Goal: Information Seeking & Learning: Learn about a topic

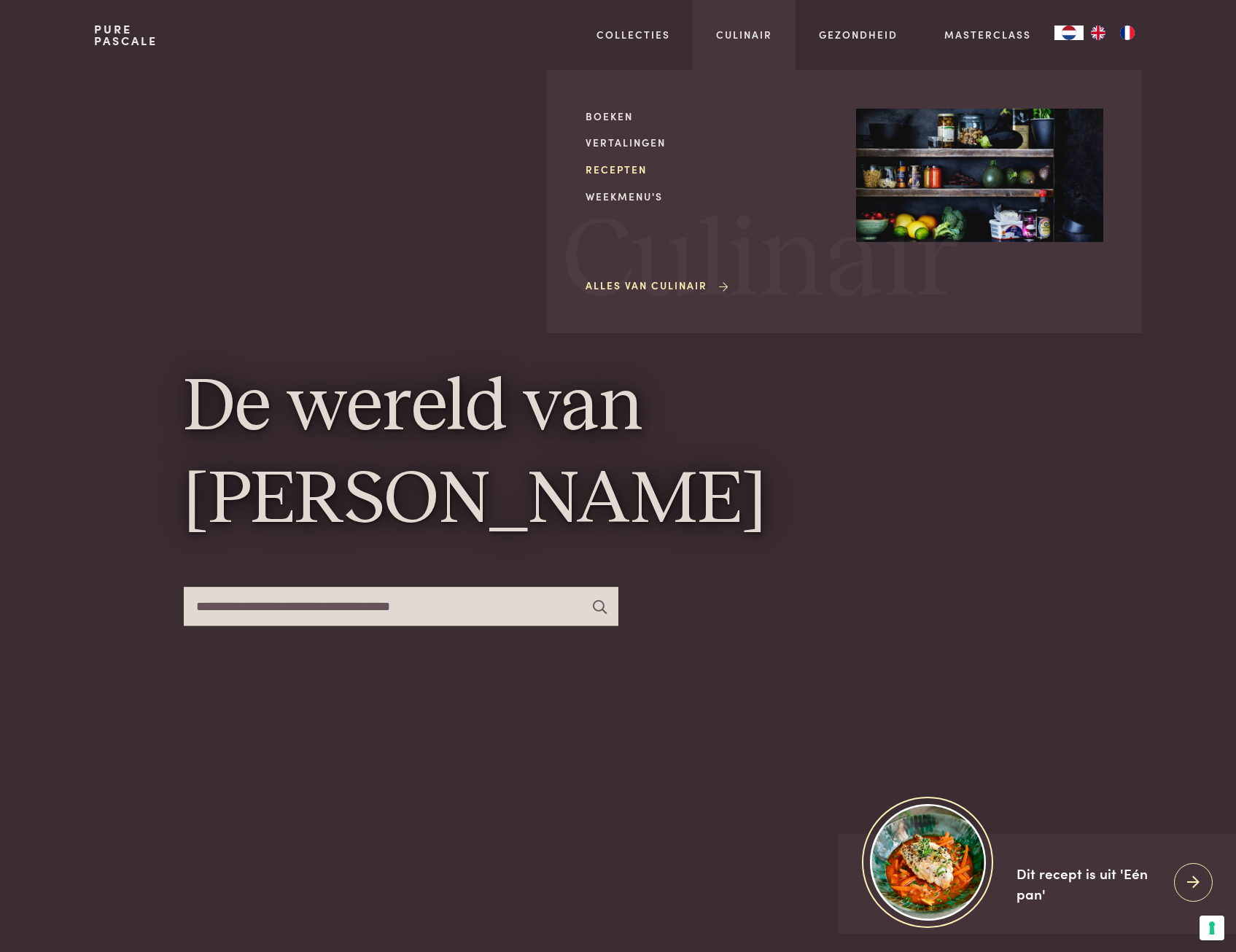
click at [606, 165] on link "Recepten" at bounding box center [709, 169] width 247 height 15
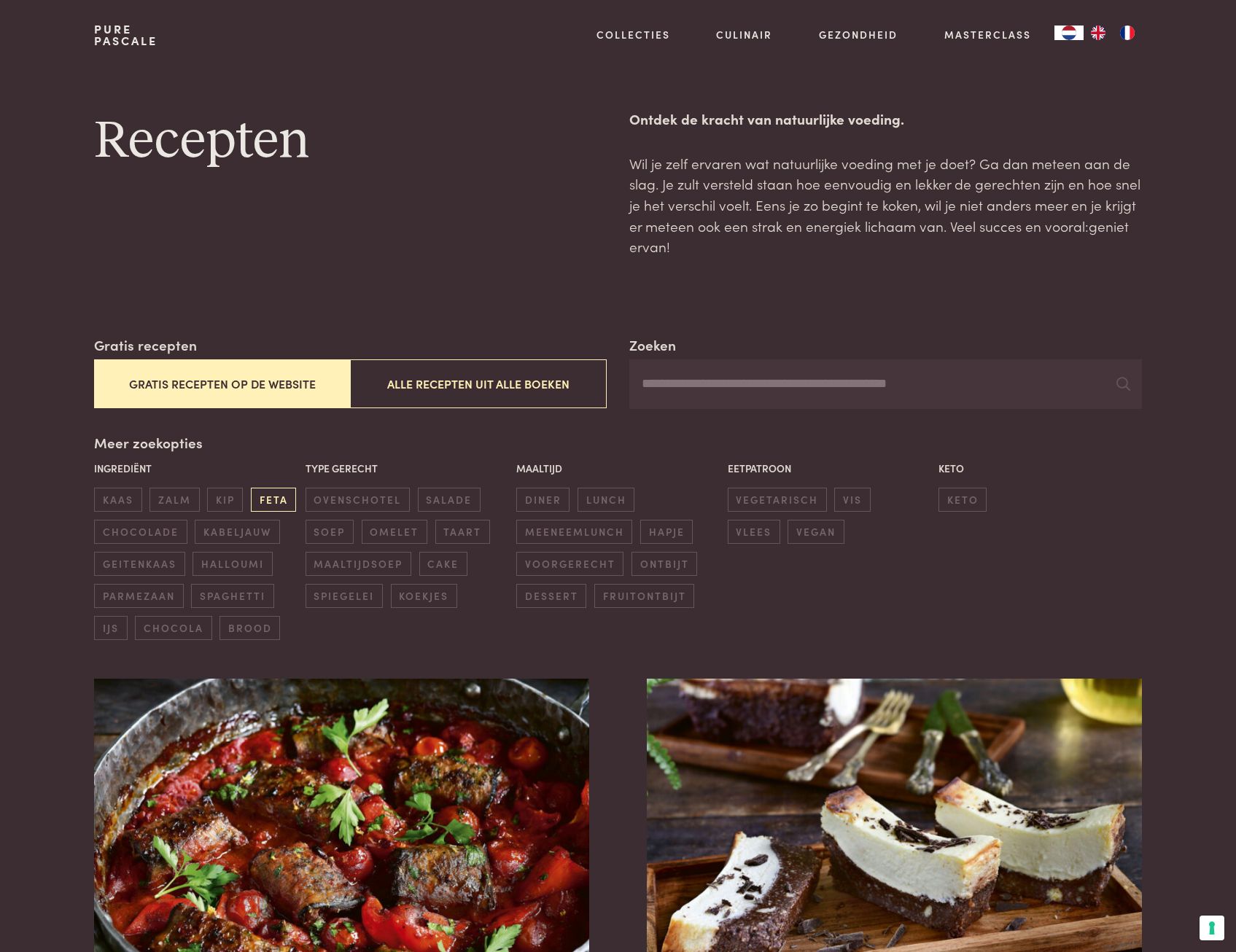
click at [269, 497] on span "feta" at bounding box center [273, 499] width 45 height 25
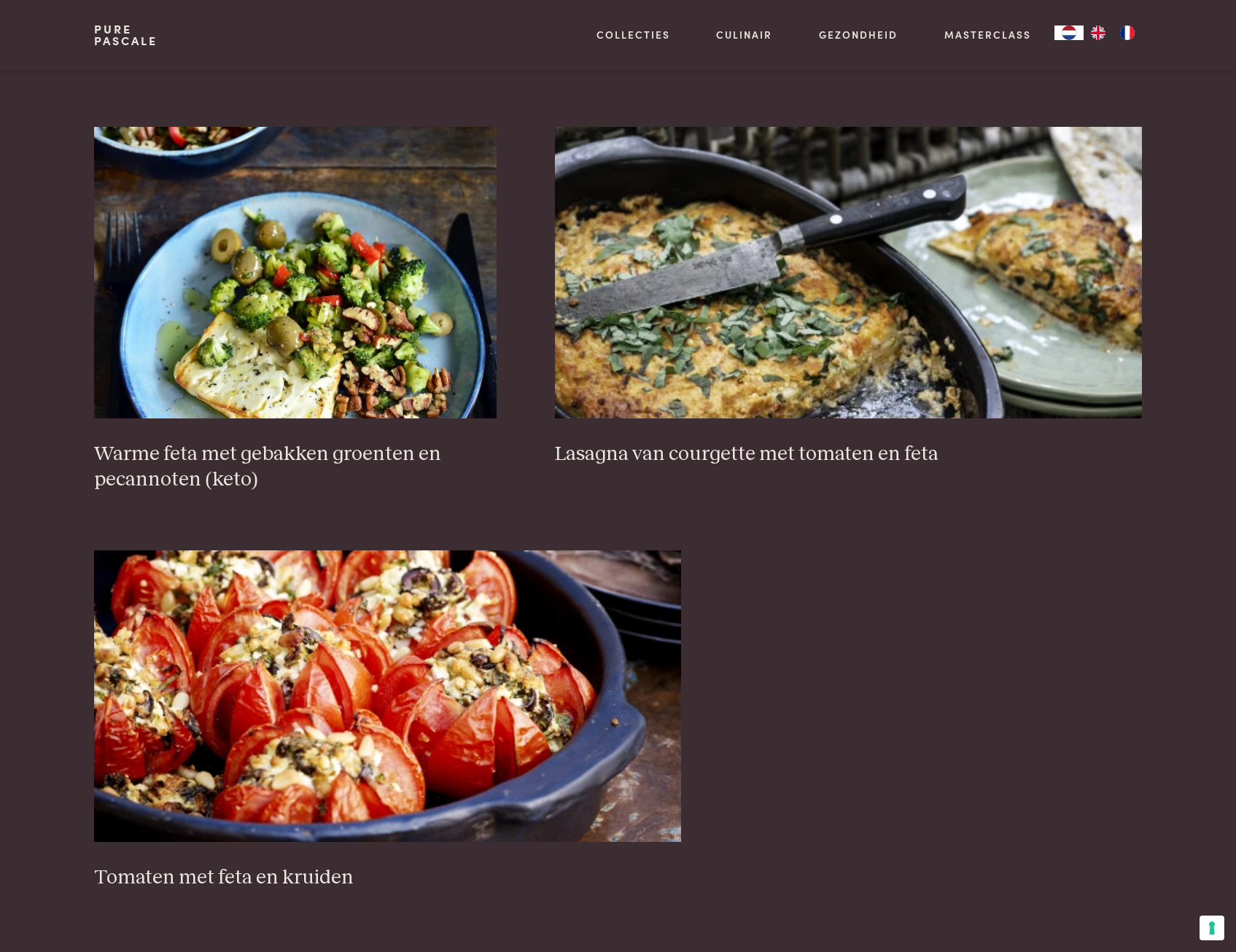
scroll to position [772, 0]
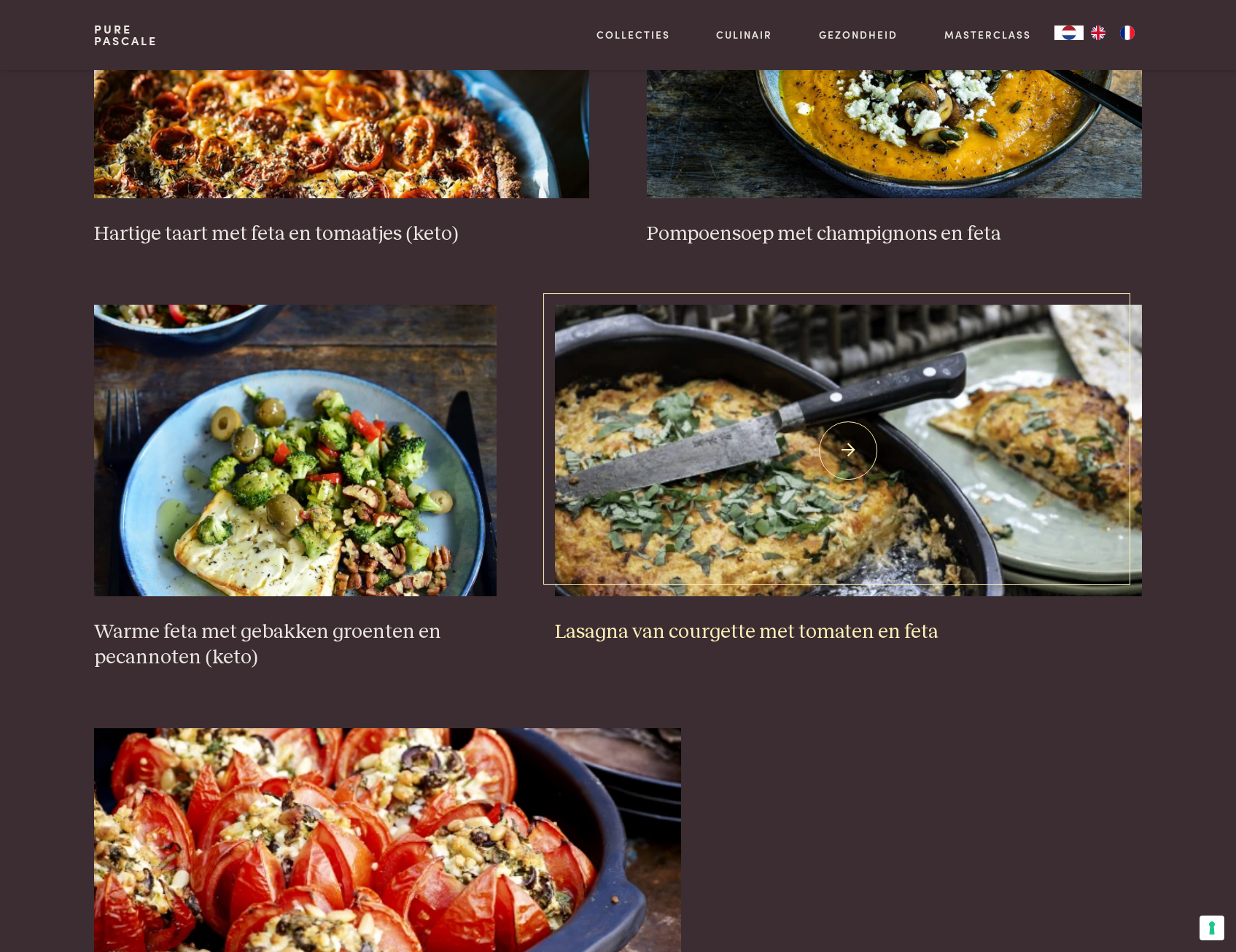
click at [683, 491] on img at bounding box center [848, 450] width 587 height 291
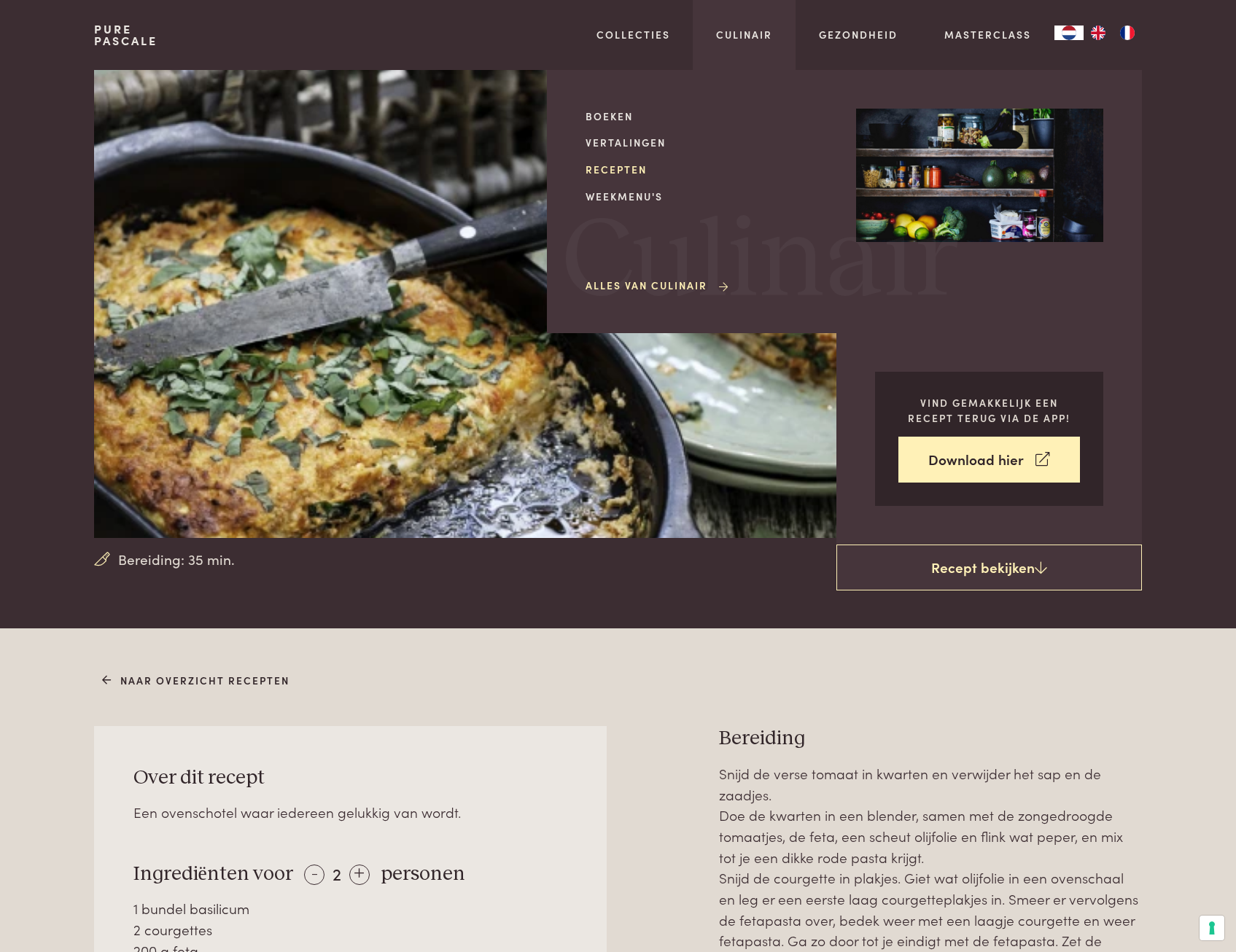
click at [602, 166] on link "Recepten" at bounding box center [709, 169] width 247 height 15
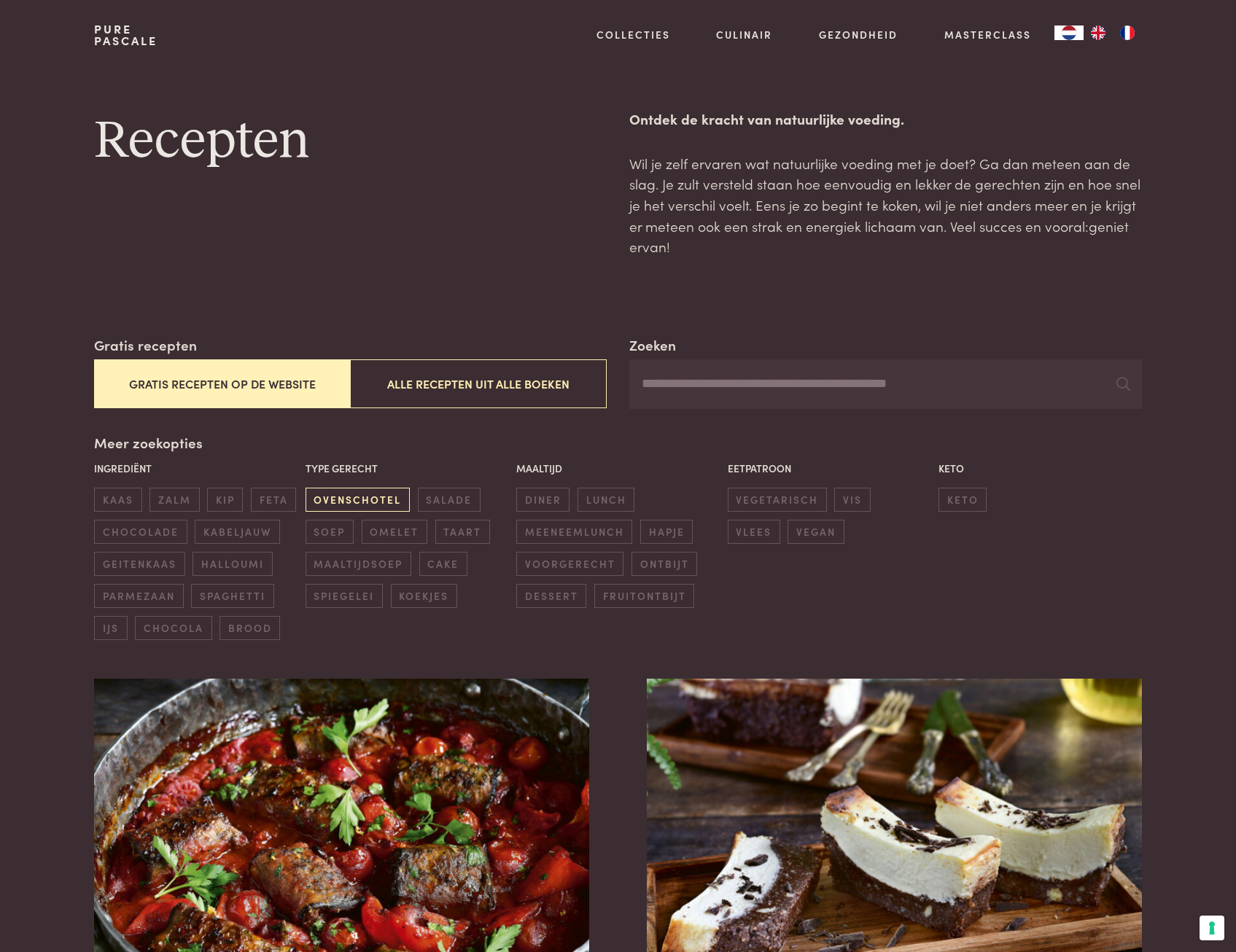
click at [364, 505] on span "ovenschotel" at bounding box center [358, 499] width 104 height 25
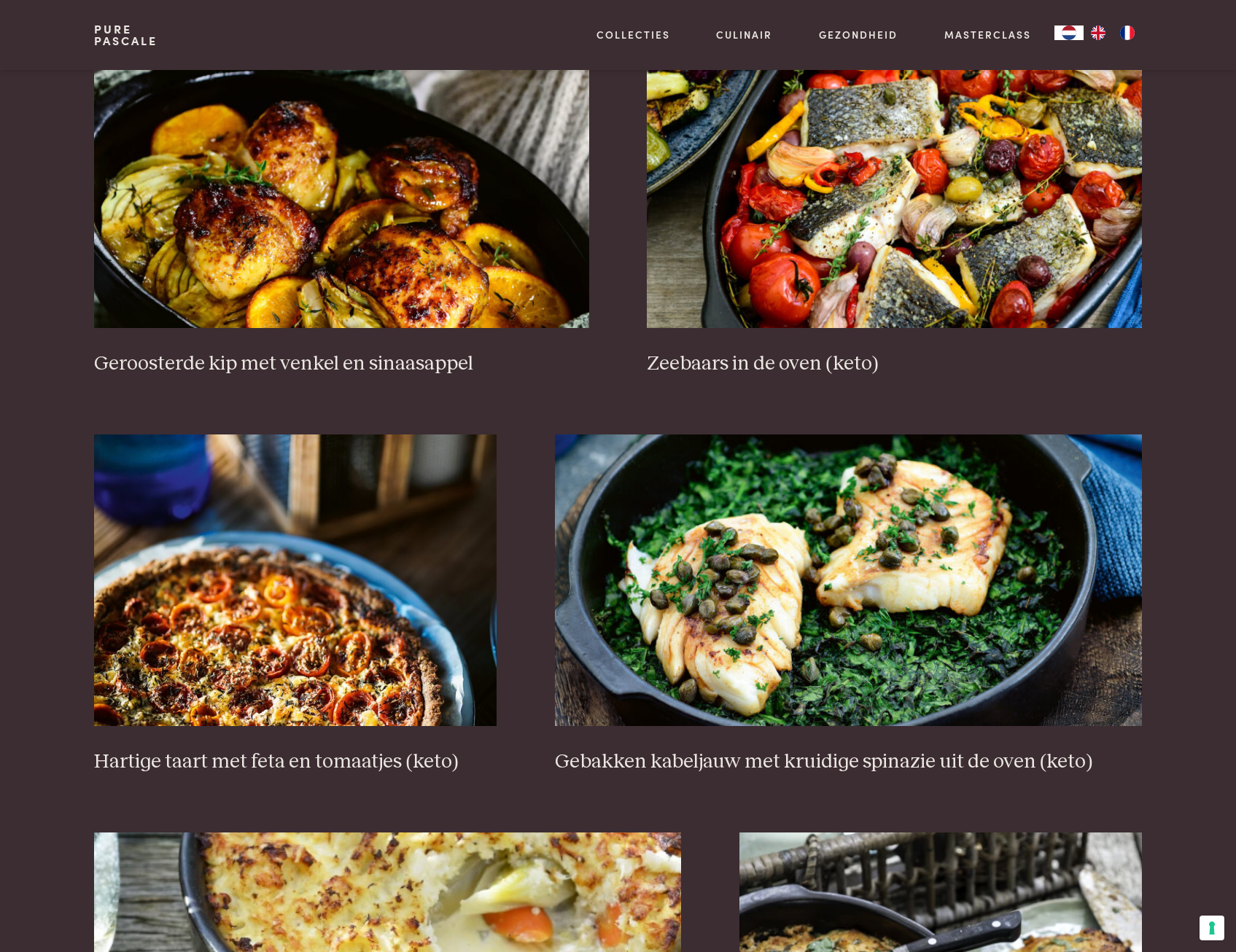
scroll to position [407, 0]
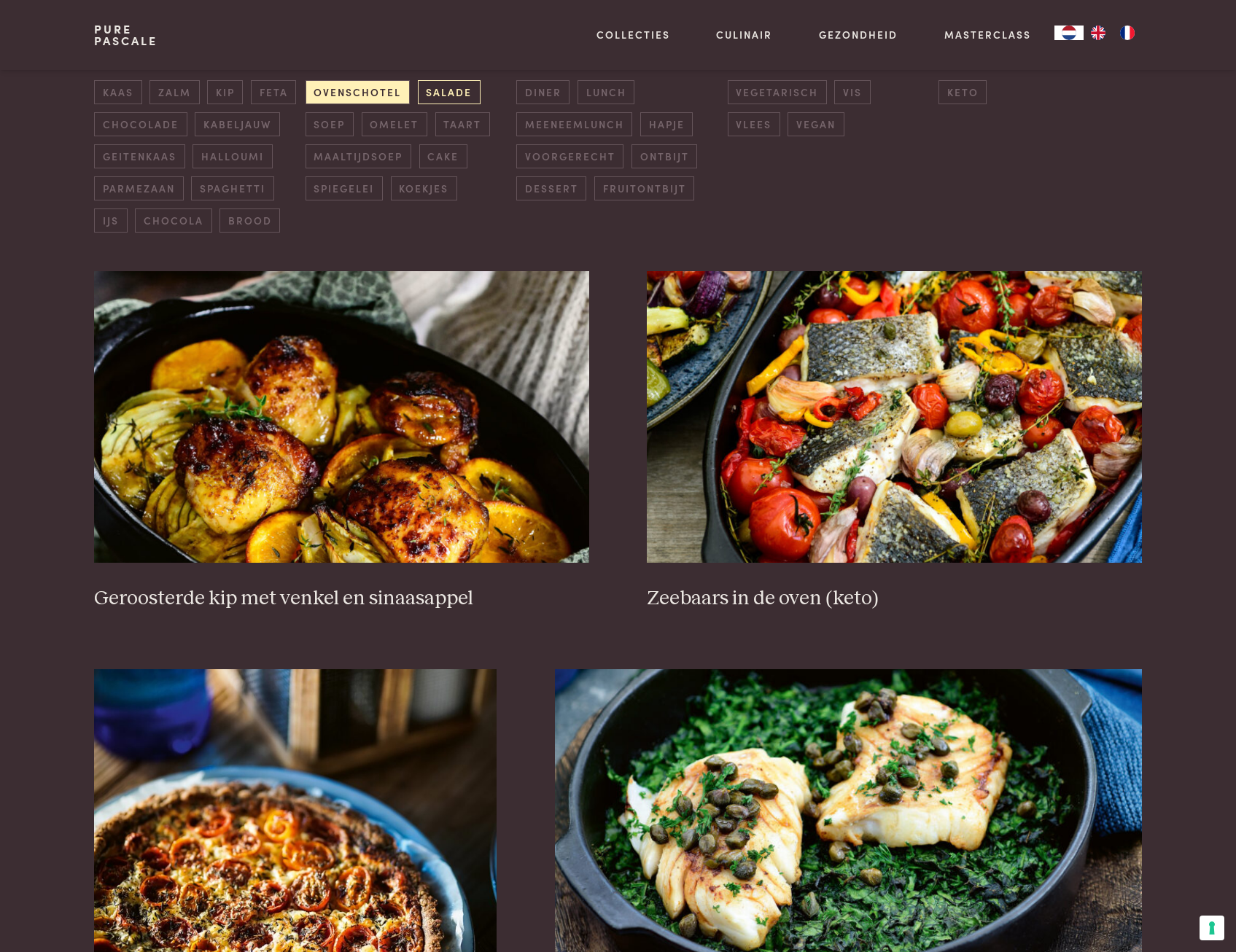
click at [469, 92] on span "salade" at bounding box center [448, 92] width 63 height 25
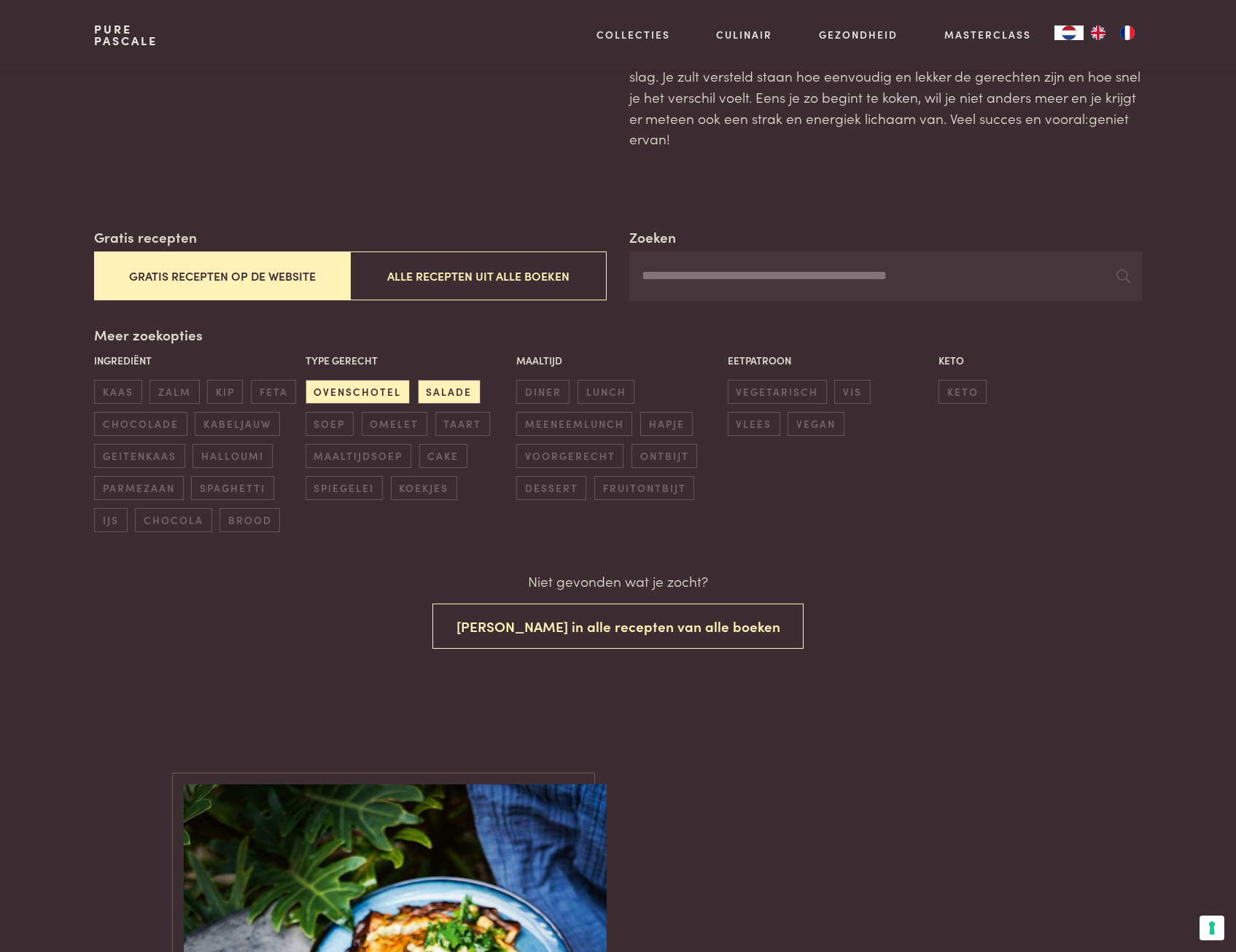
scroll to position [99, 0]
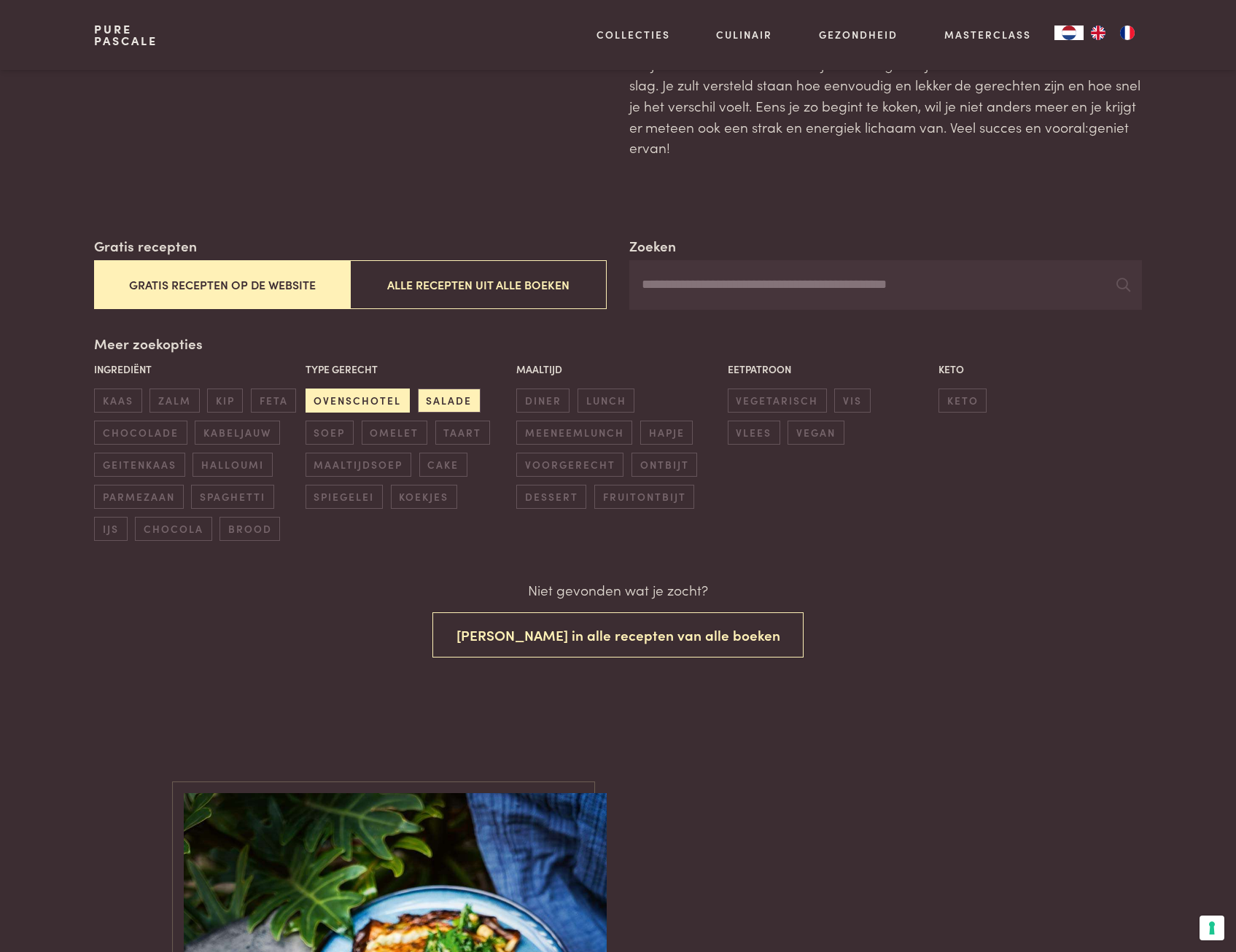
click at [369, 400] on span "ovenschotel" at bounding box center [358, 400] width 104 height 25
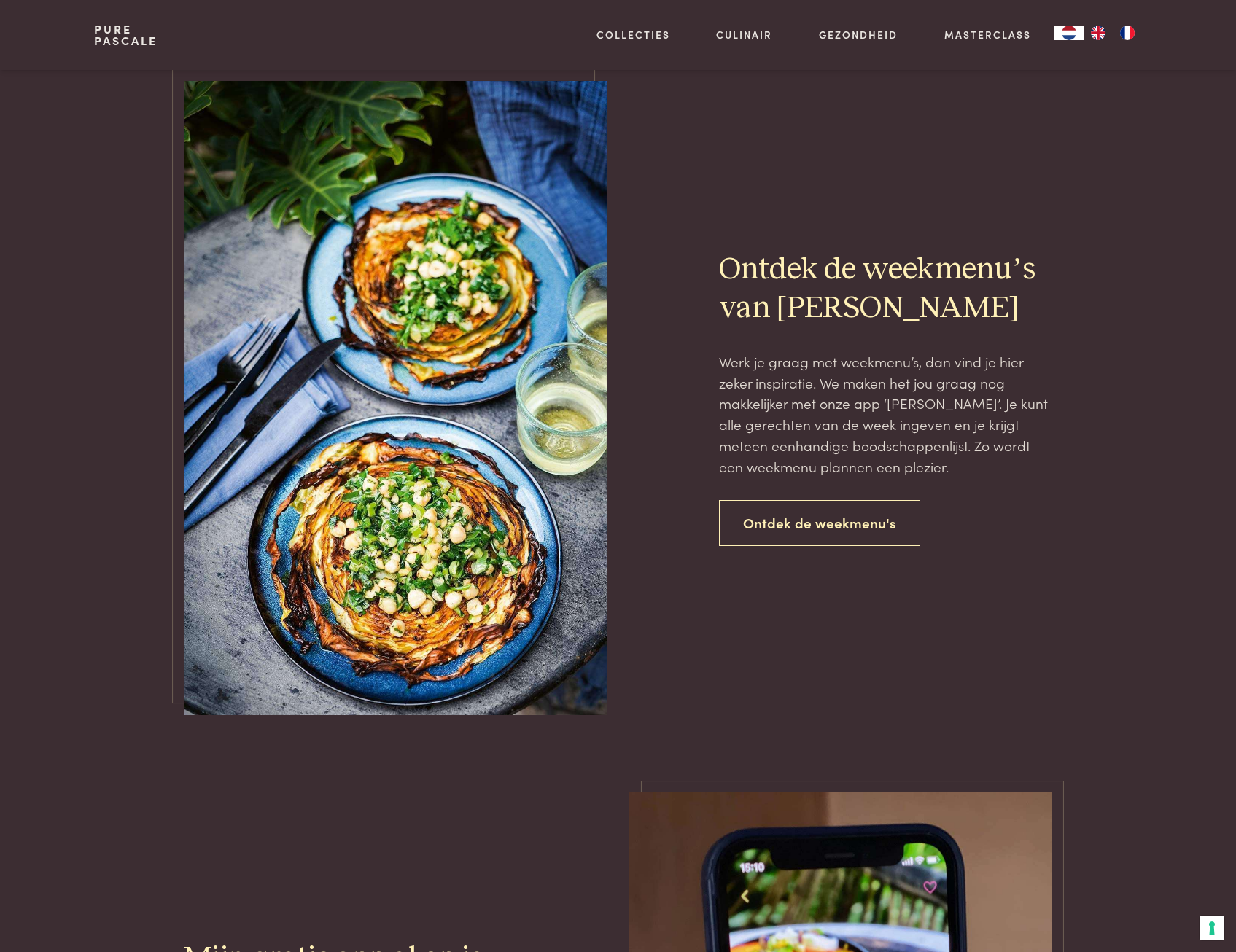
scroll to position [1104, 0]
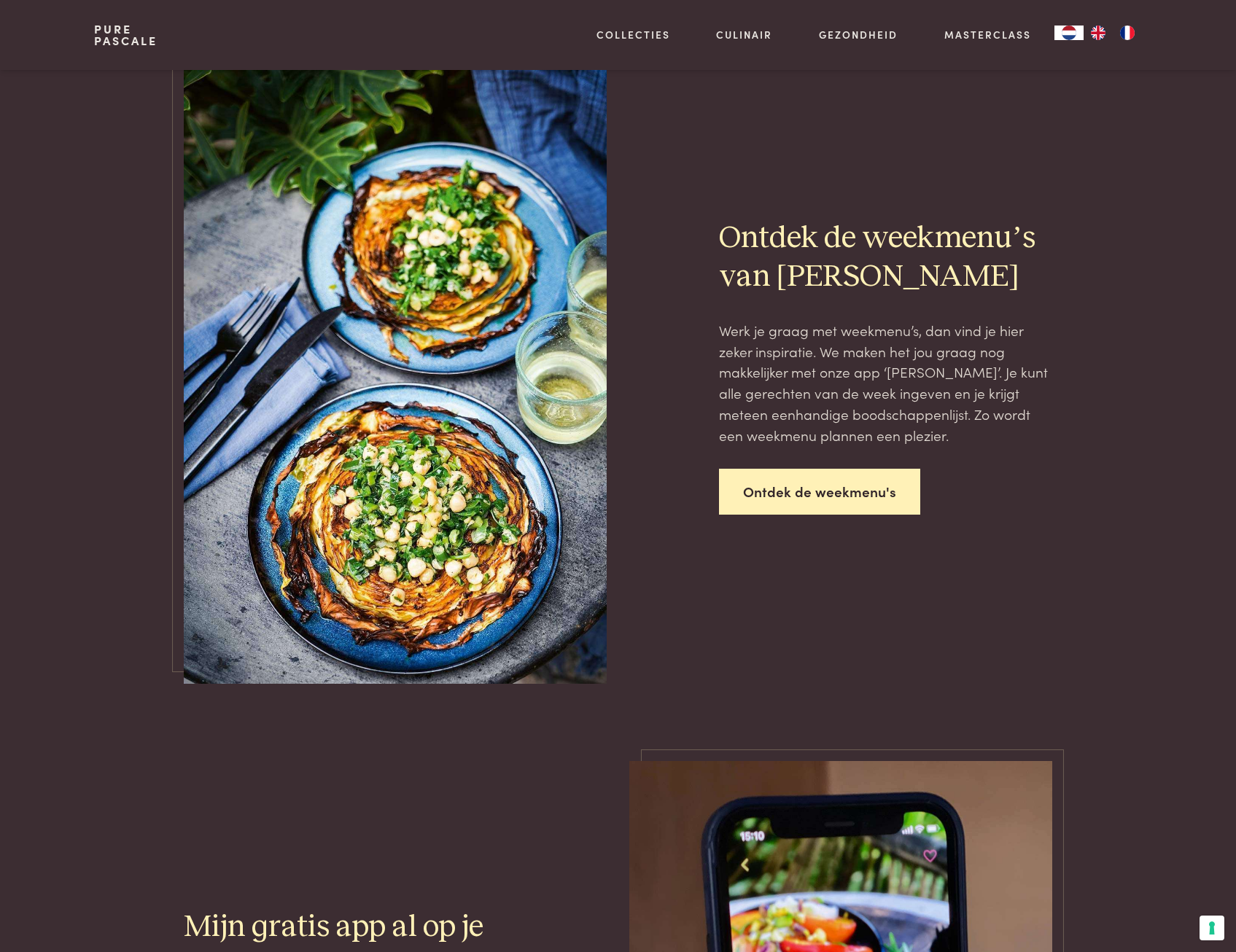
click at [778, 496] on link "Ontdek de weekmenu's" at bounding box center [819, 492] width 201 height 46
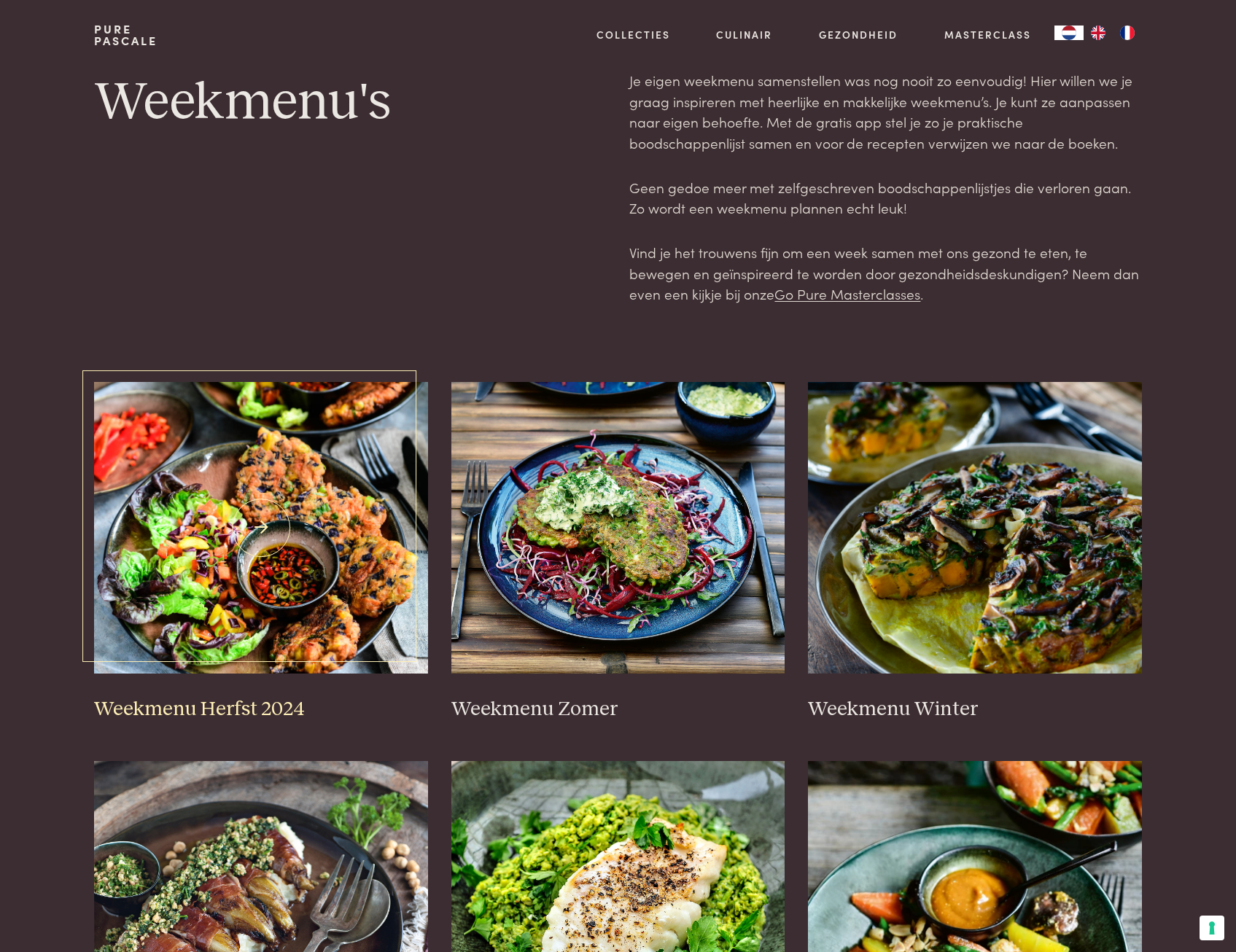
click at [218, 531] on img at bounding box center [261, 527] width 334 height 291
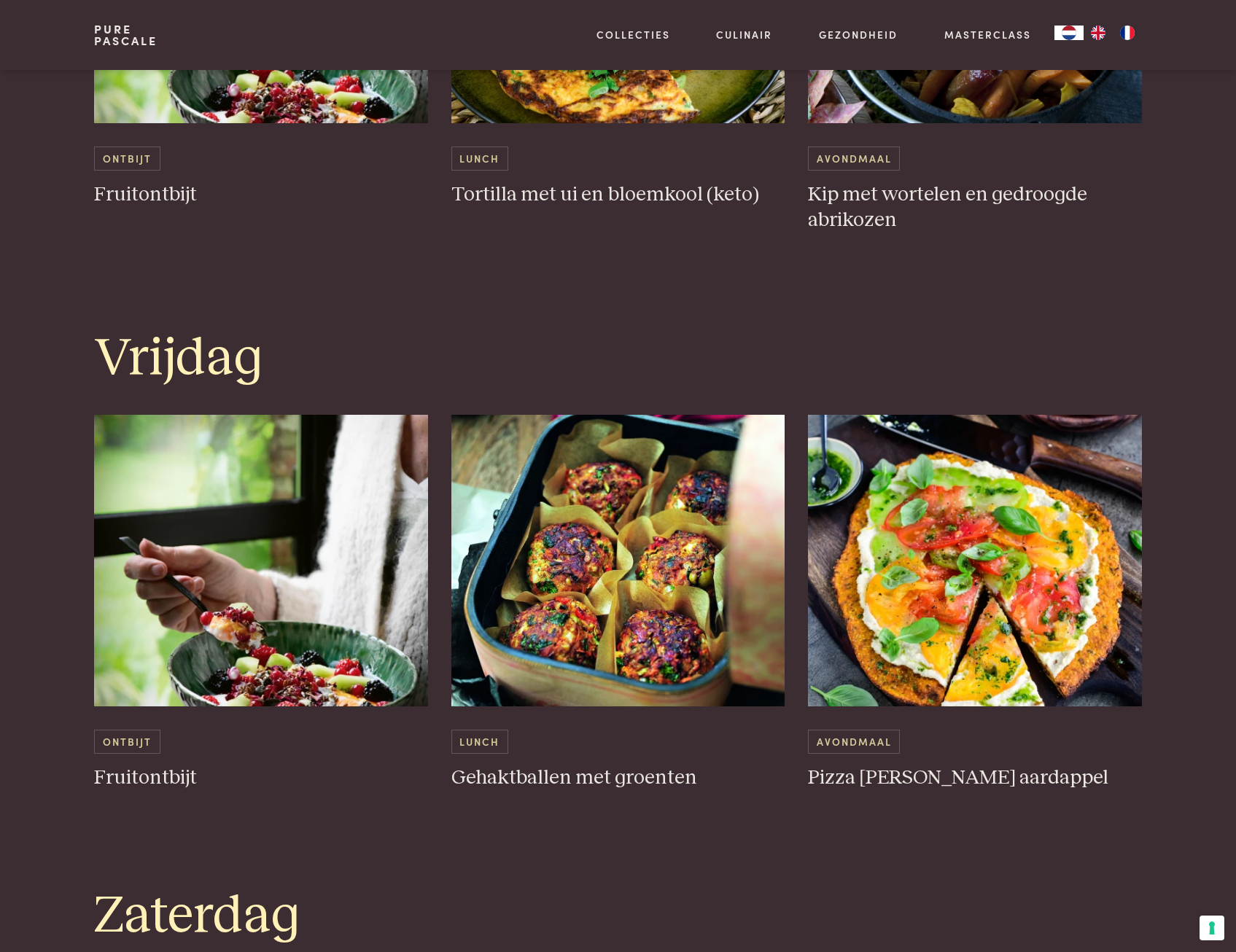
scroll to position [3062, 0]
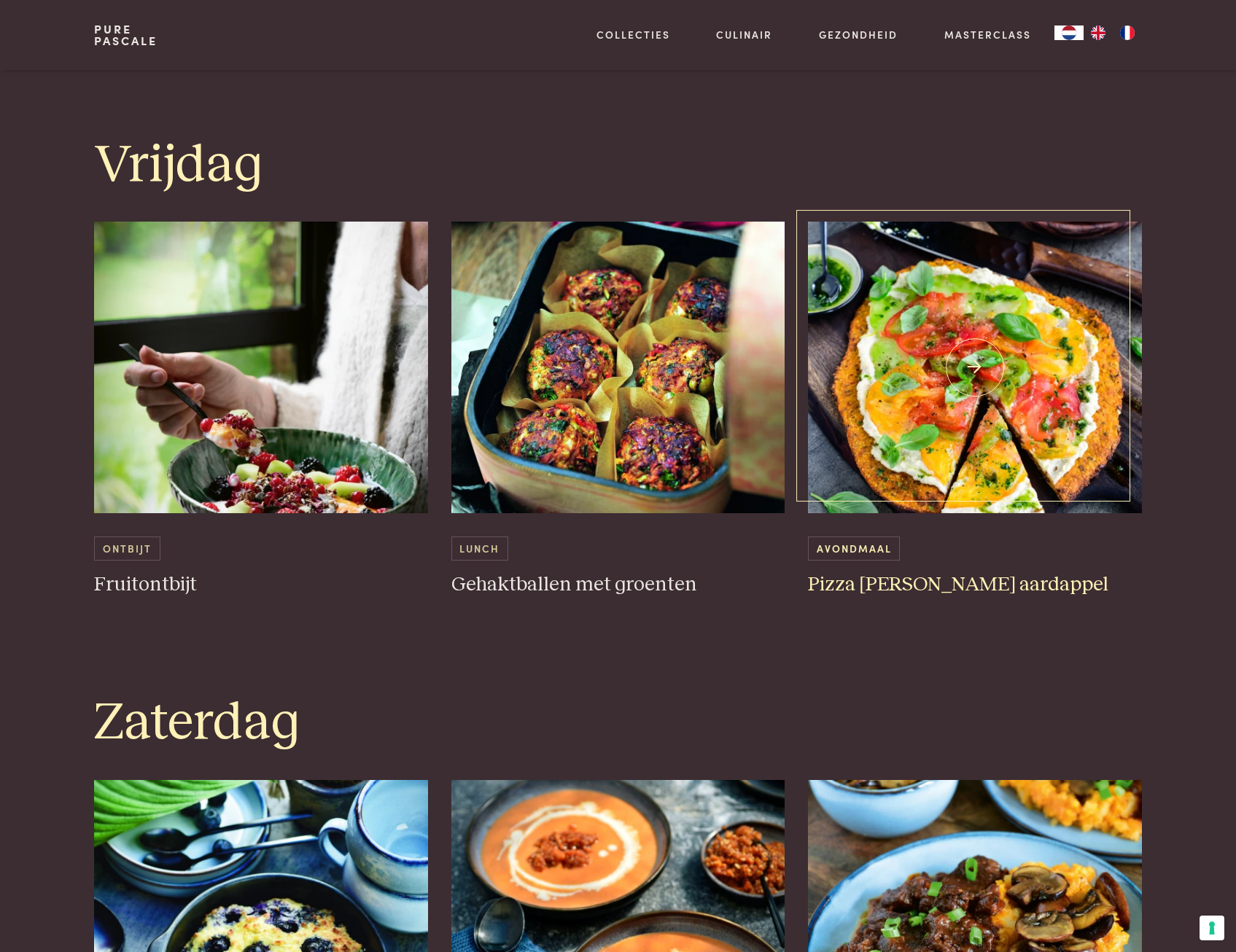
click at [917, 395] on img at bounding box center [975, 367] width 334 height 291
